Goal: Information Seeking & Learning: Learn about a topic

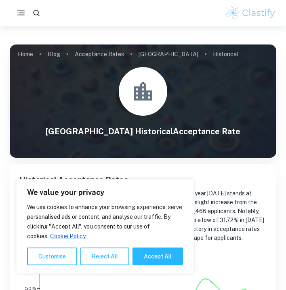
click at [276, 44] on div "Home Blog Acceptance Rates Pepperdine University Historical [GEOGRAPHIC_DATA] H…" at bounding box center [143, 44] width 267 height 0
click at [274, 44] on div "Home Blog Acceptance Rates Pepperdine University Historical [GEOGRAPHIC_DATA] H…" at bounding box center [143, 44] width 267 height 0
click at [276, 44] on div "Home Blog Acceptance Rates Pepperdine University Historical [GEOGRAPHIC_DATA] H…" at bounding box center [143, 44] width 267 height 0
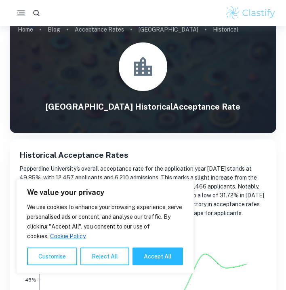
scroll to position [44, 0]
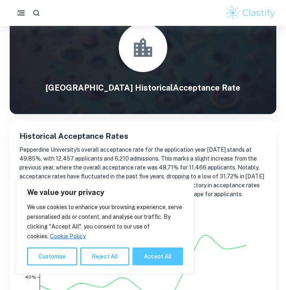
click at [148, 255] on button "Accept All" at bounding box center [158, 256] width 51 height 18
checkbox input "true"
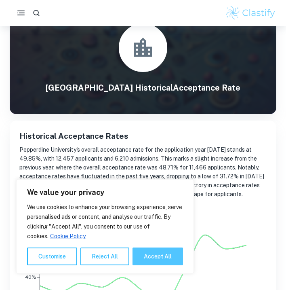
checkbox input "true"
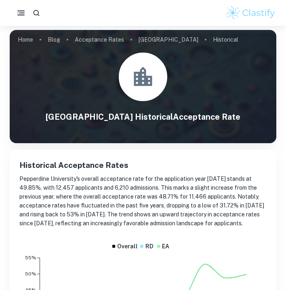
scroll to position [0, 0]
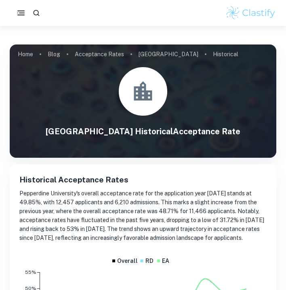
drag, startPoint x: 47, startPoint y: 131, endPoint x: 238, endPoint y: 134, distance: 191.2
click at [238, 134] on h1 "Pepperdine University Historical Acceptance Rate" at bounding box center [143, 131] width 267 height 12
copy h1 "Pepperdine University Historical Acceptance Rate"
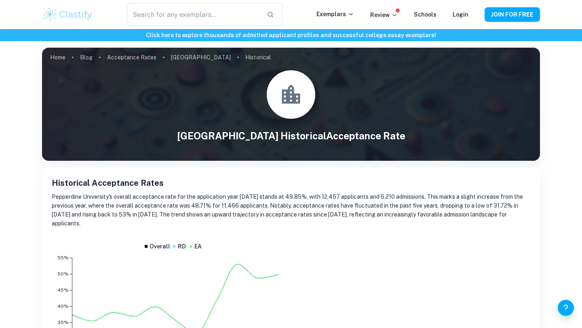
click at [200, 89] on div "Pepperdine University Historical Acceptance Rate" at bounding box center [291, 106] width 498 height 73
click at [88, 56] on link "Blog" at bounding box center [86, 57] width 13 height 11
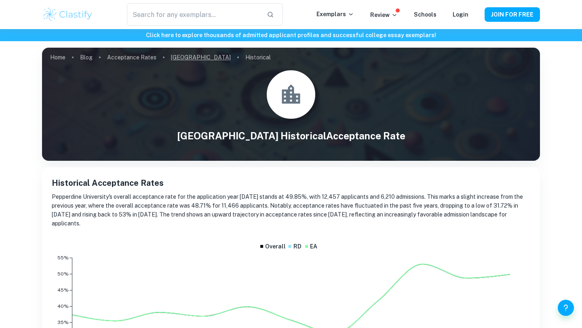
click at [182, 57] on link "[GEOGRAPHIC_DATA]" at bounding box center [201, 57] width 60 height 11
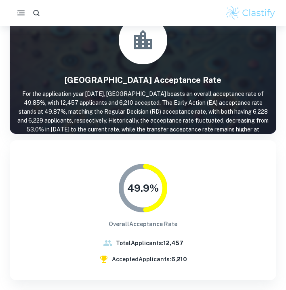
scroll to position [50, 0]
